Goal: Task Accomplishment & Management: Use online tool/utility

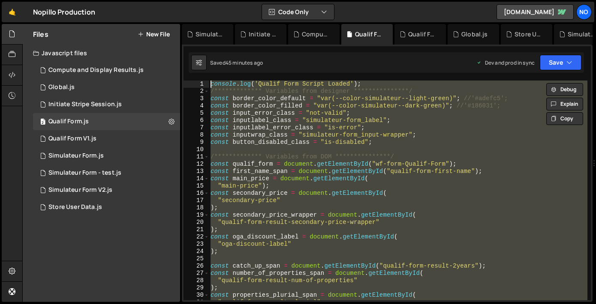
scroll to position [1806, 0]
click at [119, 172] on div "Simulateur Form - test.js" at bounding box center [84, 173] width 73 height 8
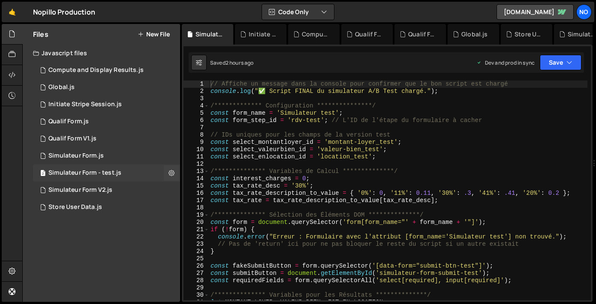
scroll to position [0, 0]
click at [157, 157] on div "1 Simulateur Form.js 0" at bounding box center [106, 155] width 147 height 17
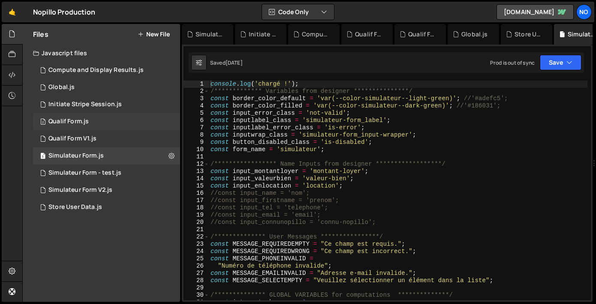
click at [161, 123] on div "2 Qualif Form.js 0" at bounding box center [106, 121] width 147 height 17
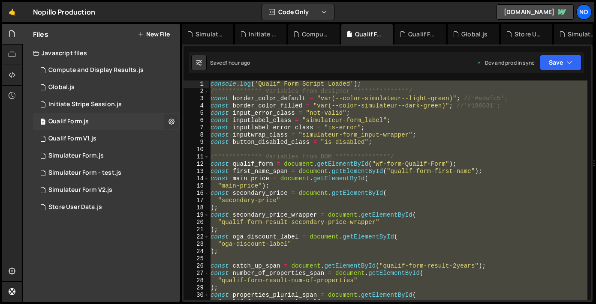
click at [172, 123] on icon at bounding box center [171, 121] width 6 height 8
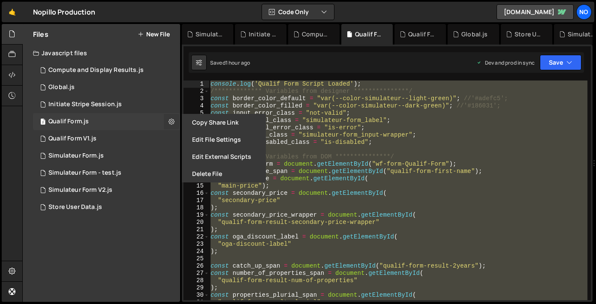
scroll to position [1806, 0]
click at [211, 139] on button "Edit File Settings" at bounding box center [224, 139] width 84 height 17
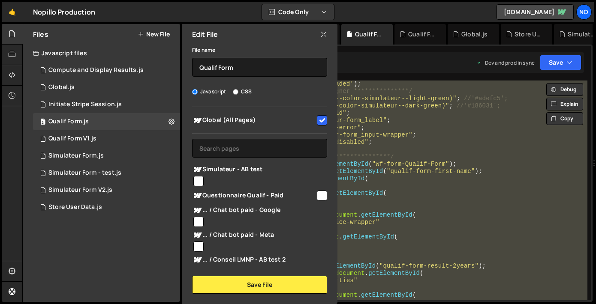
click at [323, 30] on icon at bounding box center [323, 34] width 7 height 9
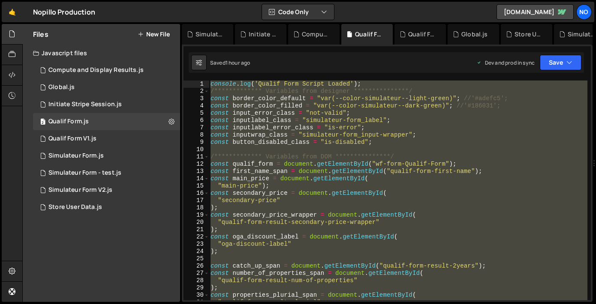
click at [224, 198] on div "**********" at bounding box center [398, 191] width 378 height 220
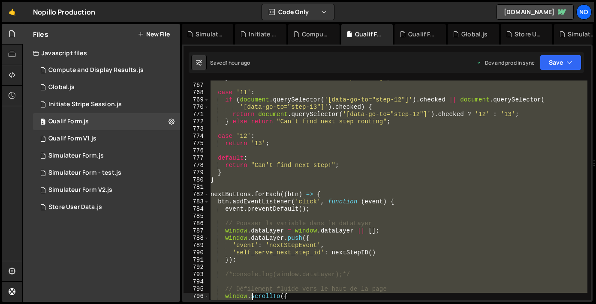
scroll to position [5652, 0]
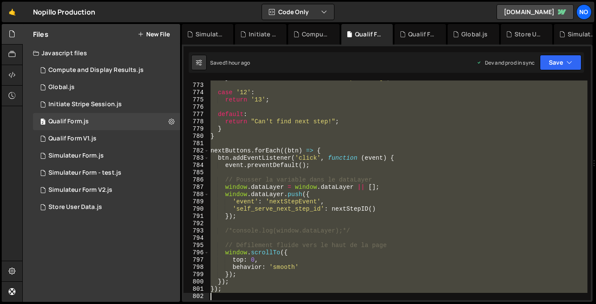
drag, startPoint x: 210, startPoint y: 84, endPoint x: 254, endPoint y: 330, distance: 250.6
click at [254, 304] on html "Projects [GEOGRAPHIC_DATA] Blog No Projects Your Teams Account Upgrade Logout" at bounding box center [298, 152] width 596 height 304
click at [255, 186] on div "} else return "Can't find next step routing" ; case '12' : return '13' ; defaul…" at bounding box center [398, 191] width 378 height 220
type textarea "window.dataLayer = window.dataLayer || [];"
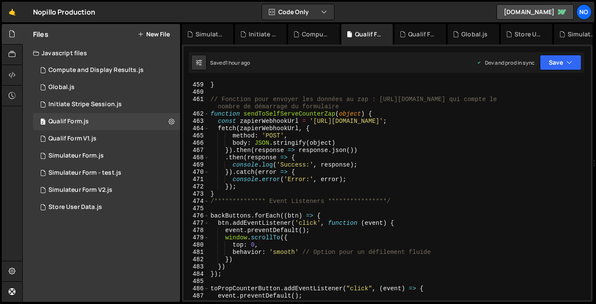
scroll to position [3344, 0]
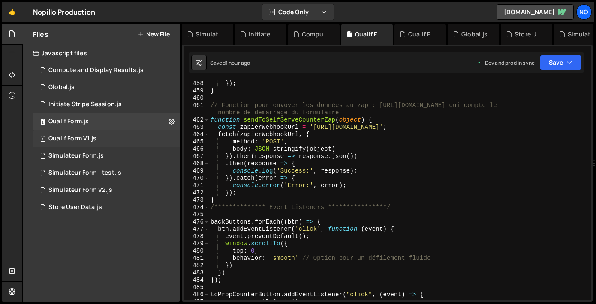
click at [167, 139] on div "1 Qualif Form V1.js 0" at bounding box center [106, 138] width 147 height 17
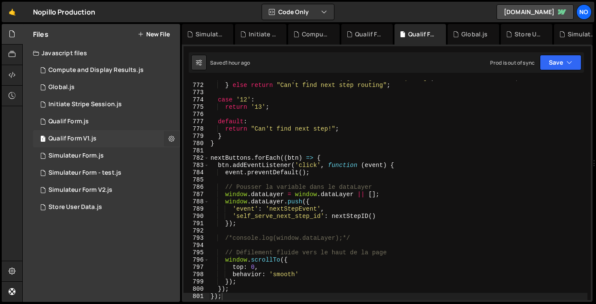
scroll to position [3946, 0]
click at [171, 138] on icon at bounding box center [171, 139] width 6 height 8
type input "Qualif Form V1"
radio input "true"
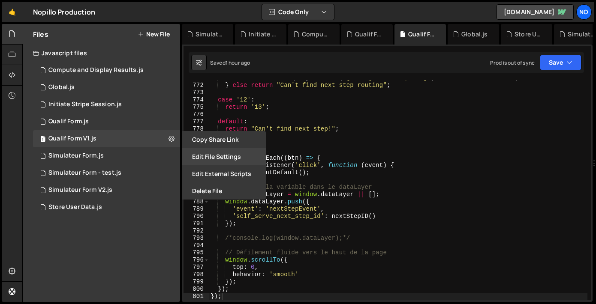
click at [225, 159] on button "Edit File Settings" at bounding box center [224, 156] width 84 height 17
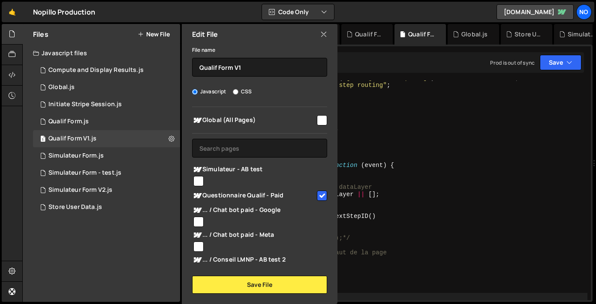
click at [317, 193] on input "checkbox" at bounding box center [322, 196] width 10 height 10
checkbox input "false"
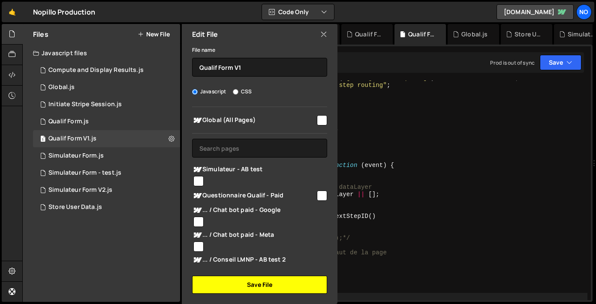
click at [271, 279] on button "Save File" at bounding box center [259, 285] width 135 height 18
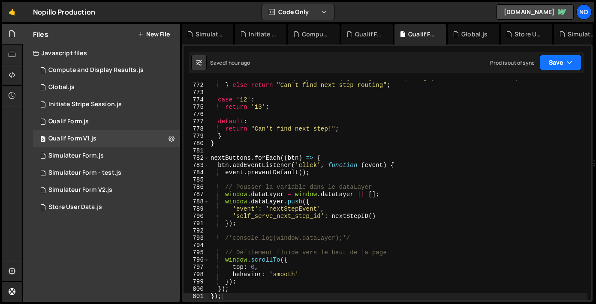
click at [567, 63] on icon "button" at bounding box center [569, 62] width 6 height 9
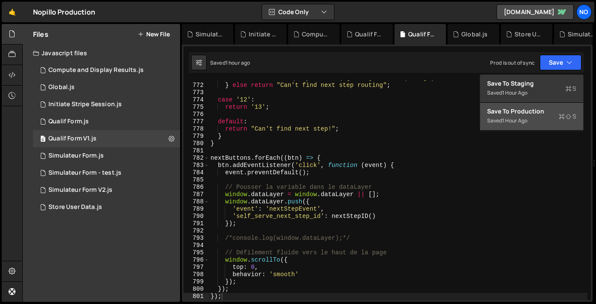
click at [527, 123] on div "1 hour ago" at bounding box center [514, 120] width 25 height 7
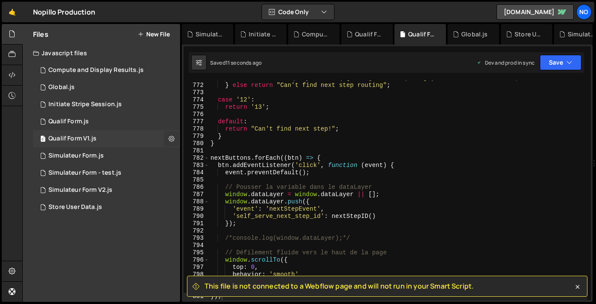
click at [170, 142] on icon at bounding box center [171, 139] width 6 height 8
type input "Qualif Form V1"
radio input "true"
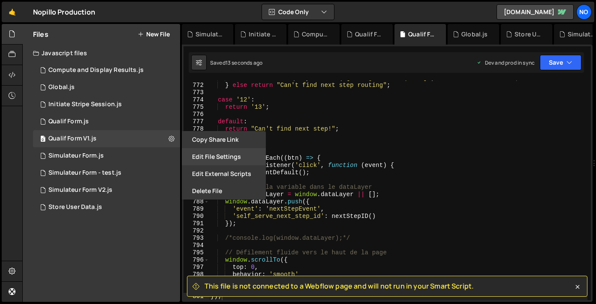
click at [224, 157] on button "Edit File Settings" at bounding box center [224, 156] width 84 height 17
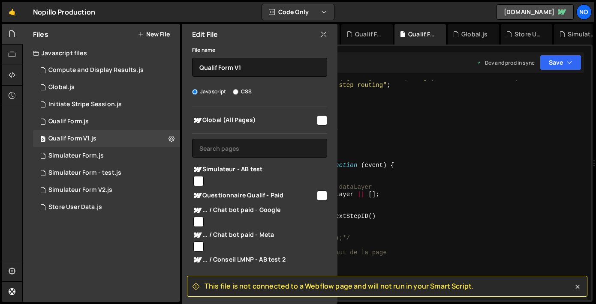
click at [321, 116] on input "checkbox" at bounding box center [322, 120] width 10 height 10
checkbox input "true"
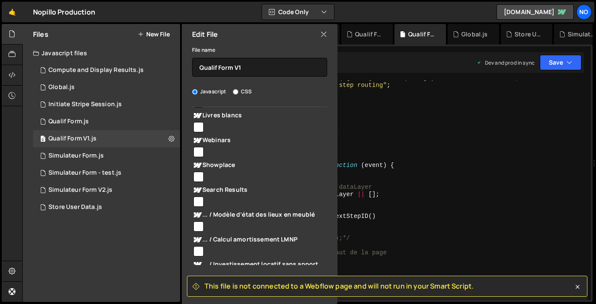
scroll to position [604, 0]
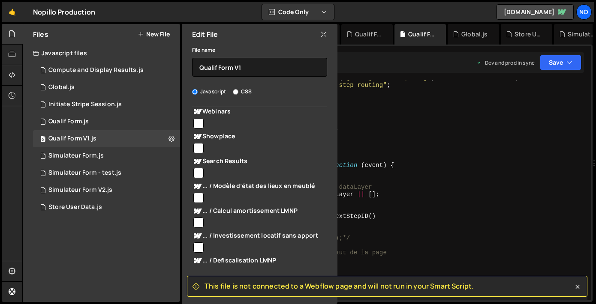
click at [322, 35] on icon at bounding box center [323, 34] width 7 height 9
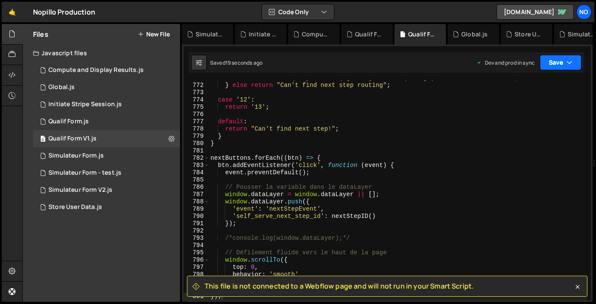
click at [570, 60] on icon "button" at bounding box center [569, 62] width 6 height 9
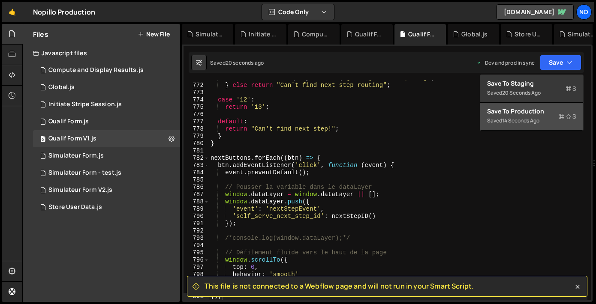
click at [536, 115] on div "Save to Production S" at bounding box center [531, 111] width 89 height 9
